Goal: Check status: Check status

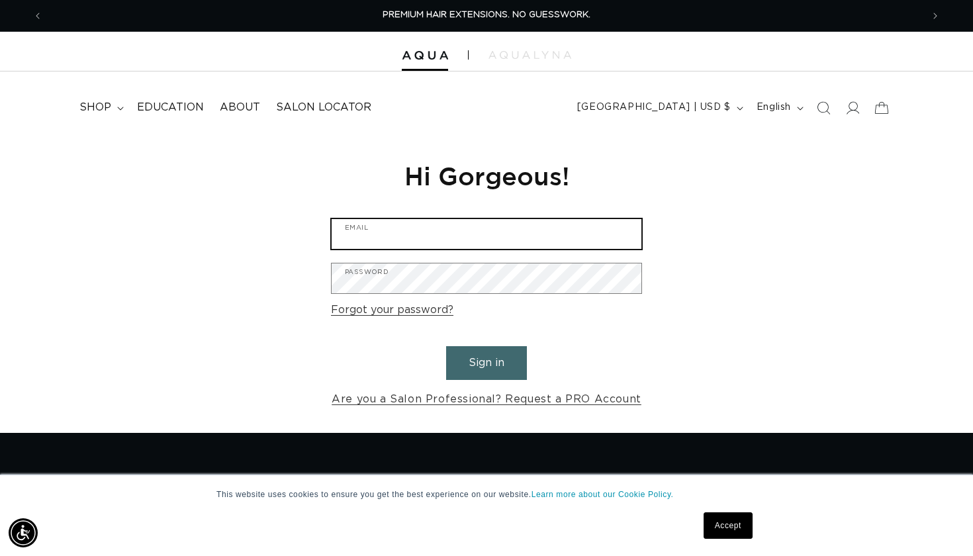
type input "ashley@salonash.com"
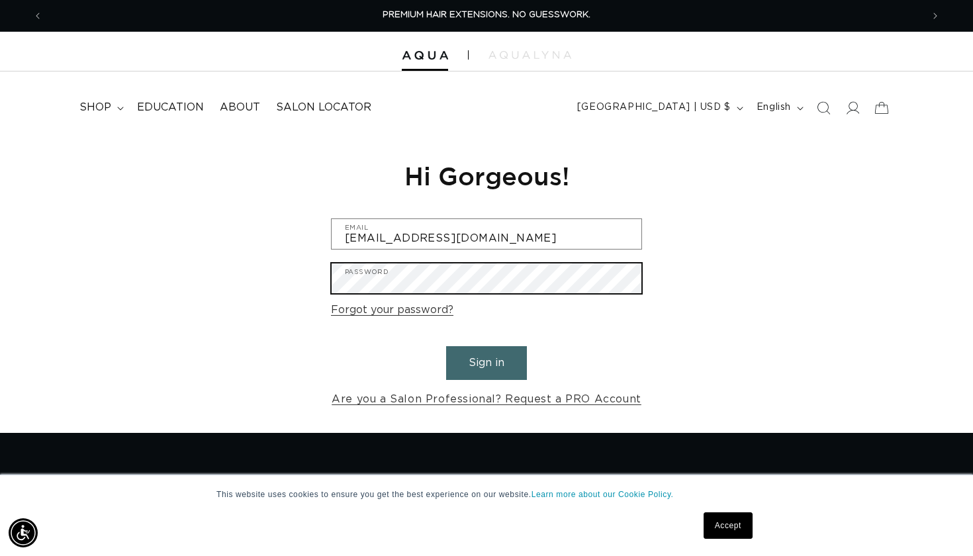
click at [487, 361] on button "Sign in" at bounding box center [486, 363] width 81 height 34
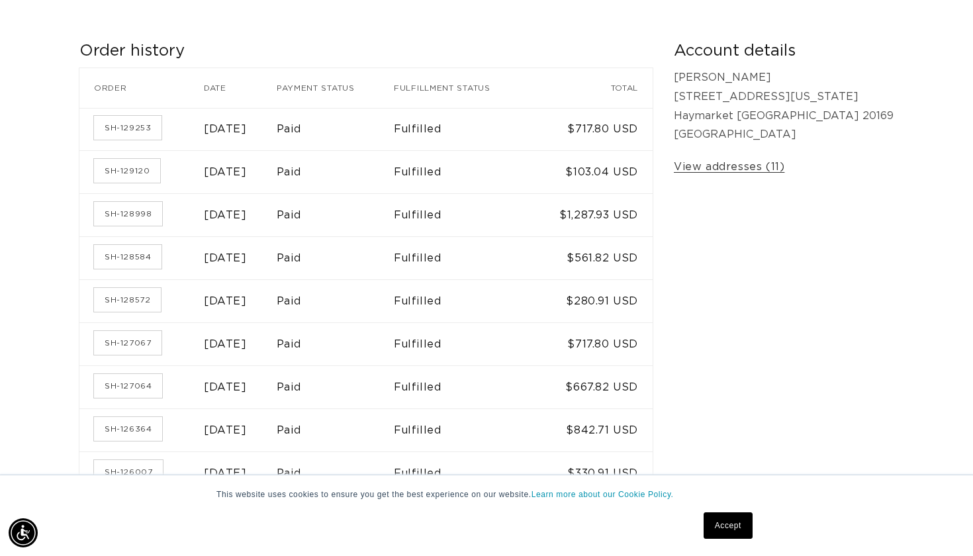
scroll to position [215, 0]
click at [125, 295] on link "SH-128572" at bounding box center [127, 299] width 67 height 24
click at [108, 262] on link "SH-128584" at bounding box center [128, 256] width 68 height 24
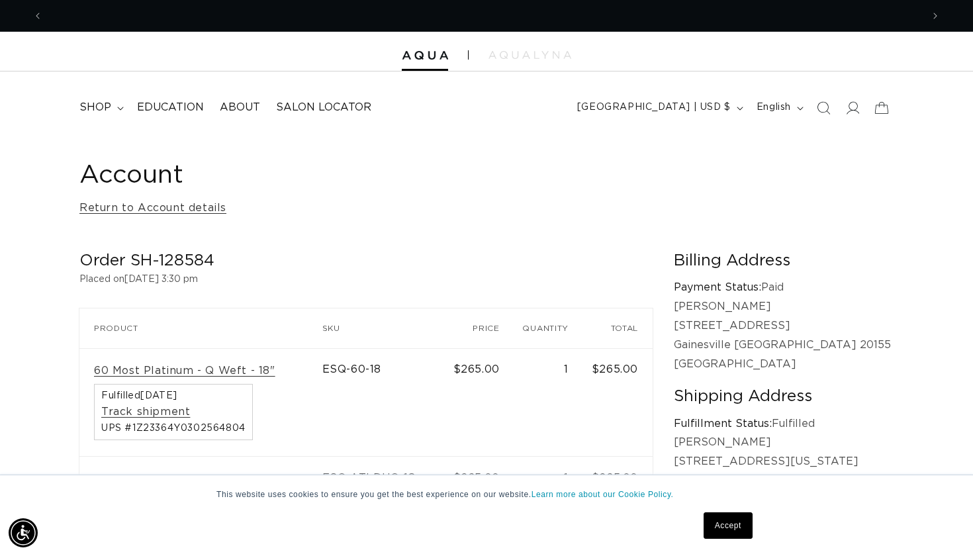
scroll to position [0, 1759]
